Goal: Communication & Community: Answer question/provide support

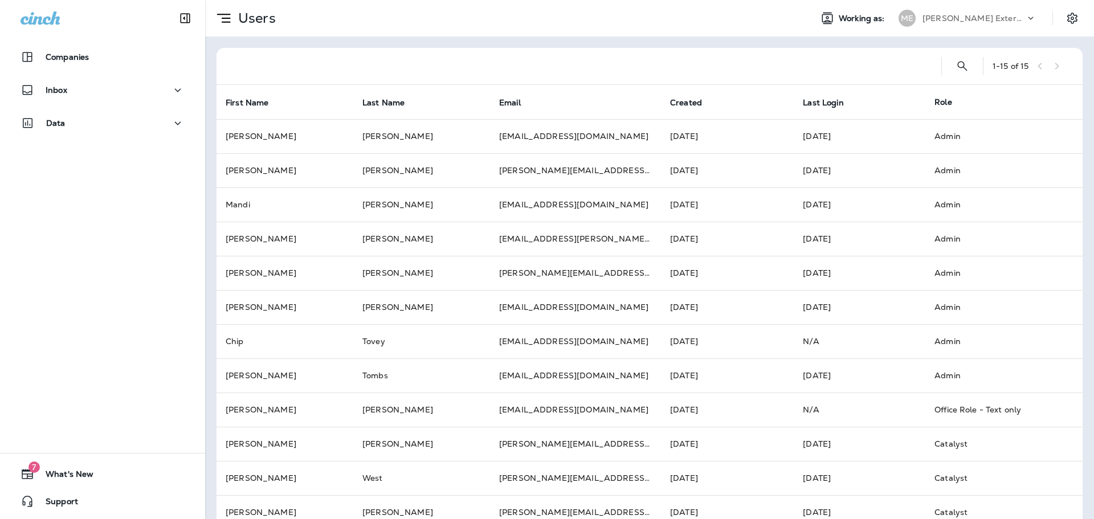
click at [119, 103] on div "Inbox" at bounding box center [102, 93] width 205 height 29
click at [120, 95] on div "Inbox" at bounding box center [103, 90] width 164 height 14
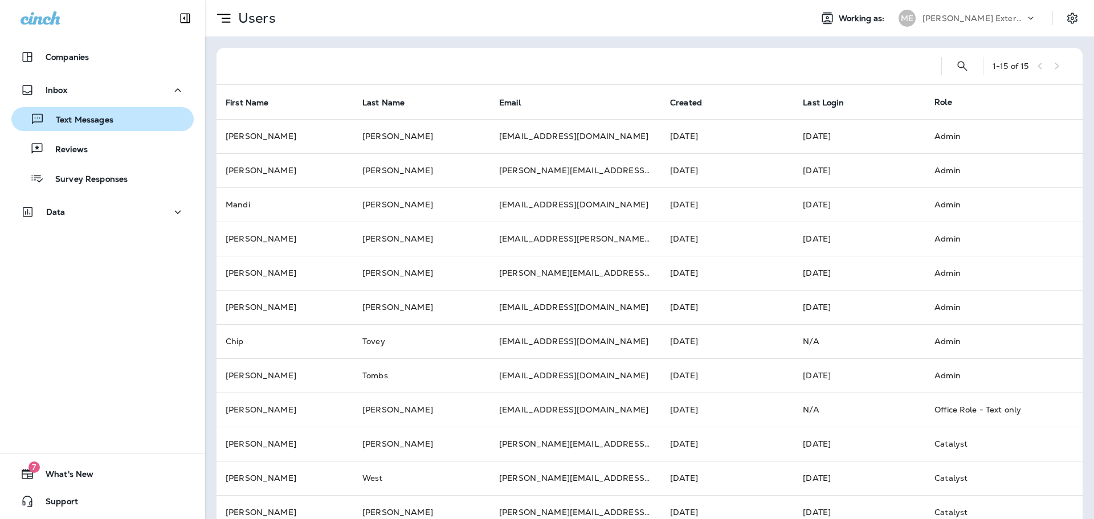
click at [91, 114] on div "Text Messages" at bounding box center [64, 119] width 97 height 17
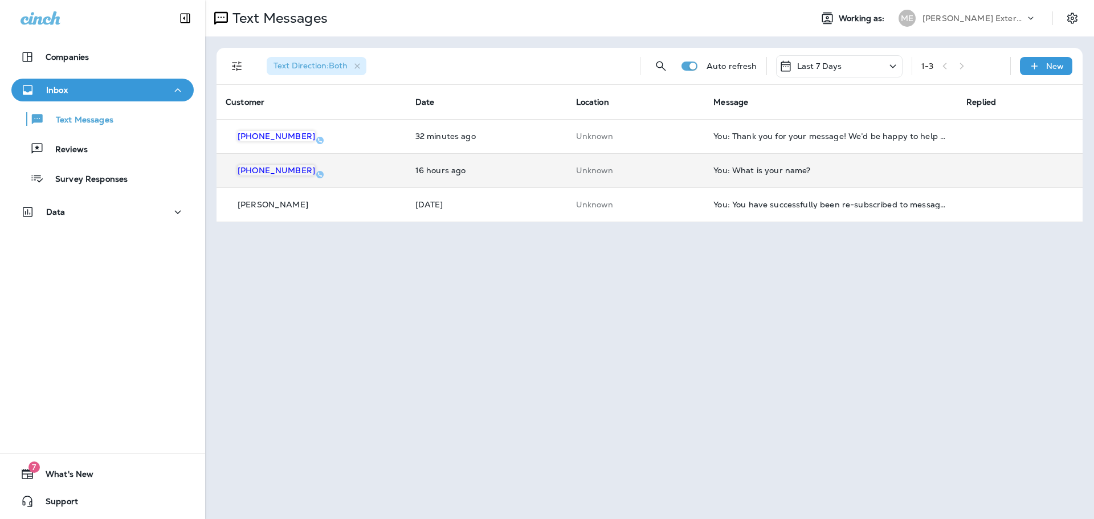
click at [741, 169] on div "You: What is your name?" at bounding box center [831, 170] width 235 height 9
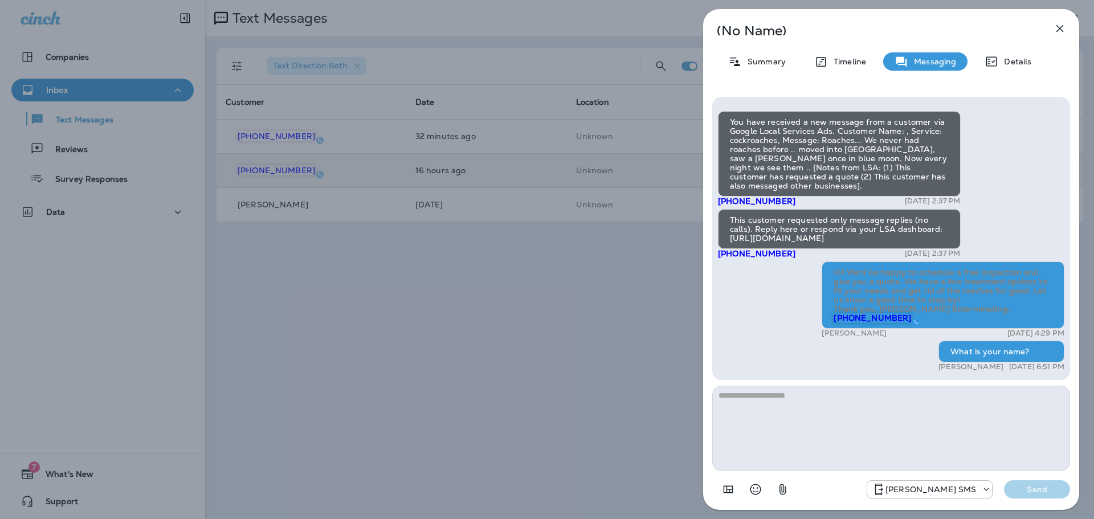
click at [439, 381] on div "(No Name) Summary Timeline Messaging Details You have received a new message fr…" at bounding box center [547, 259] width 1094 height 519
